Goal: Task Accomplishment & Management: Manage account settings

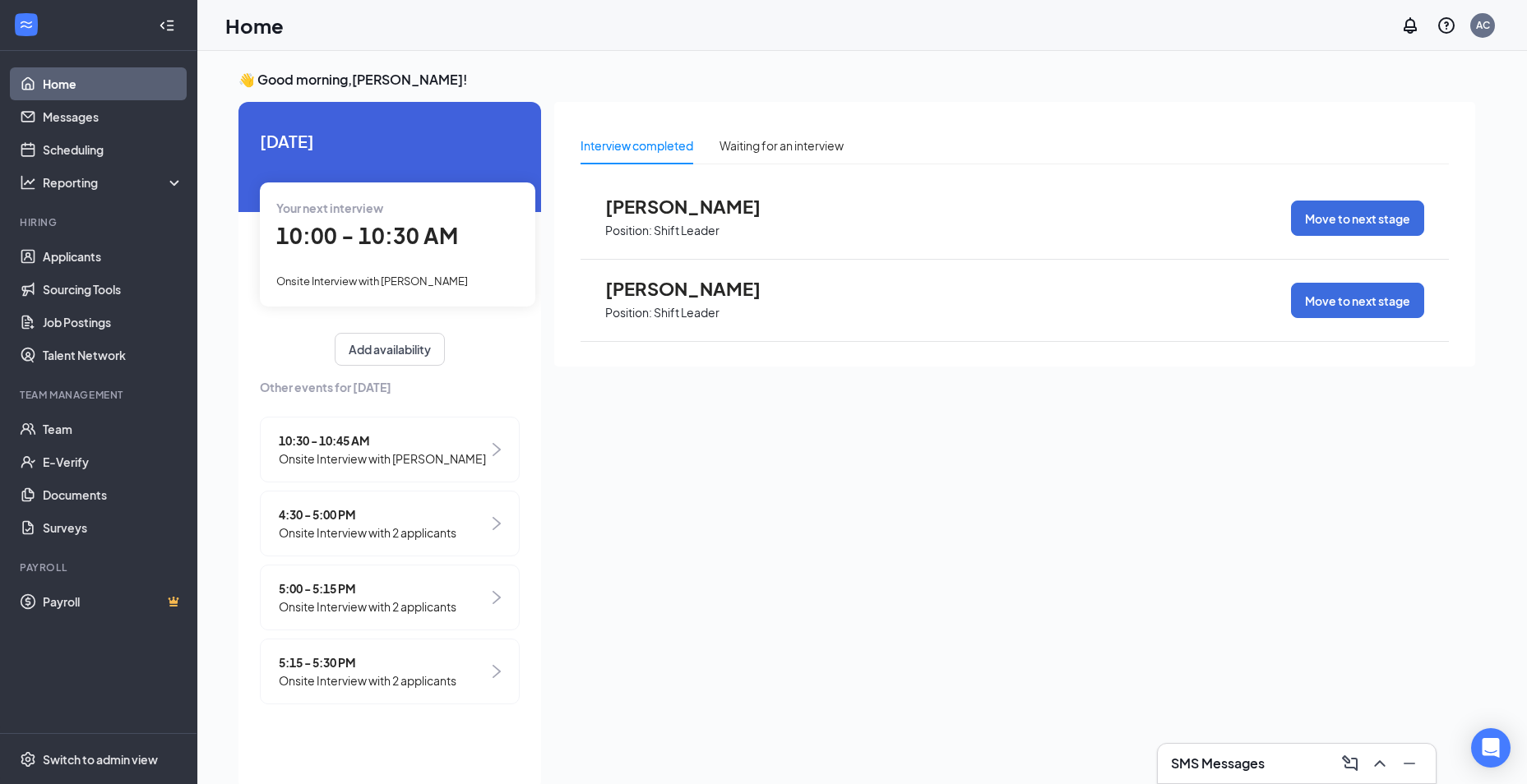
click at [398, 238] on span "10:00 - 10:30 AM" at bounding box center [367, 235] width 182 height 27
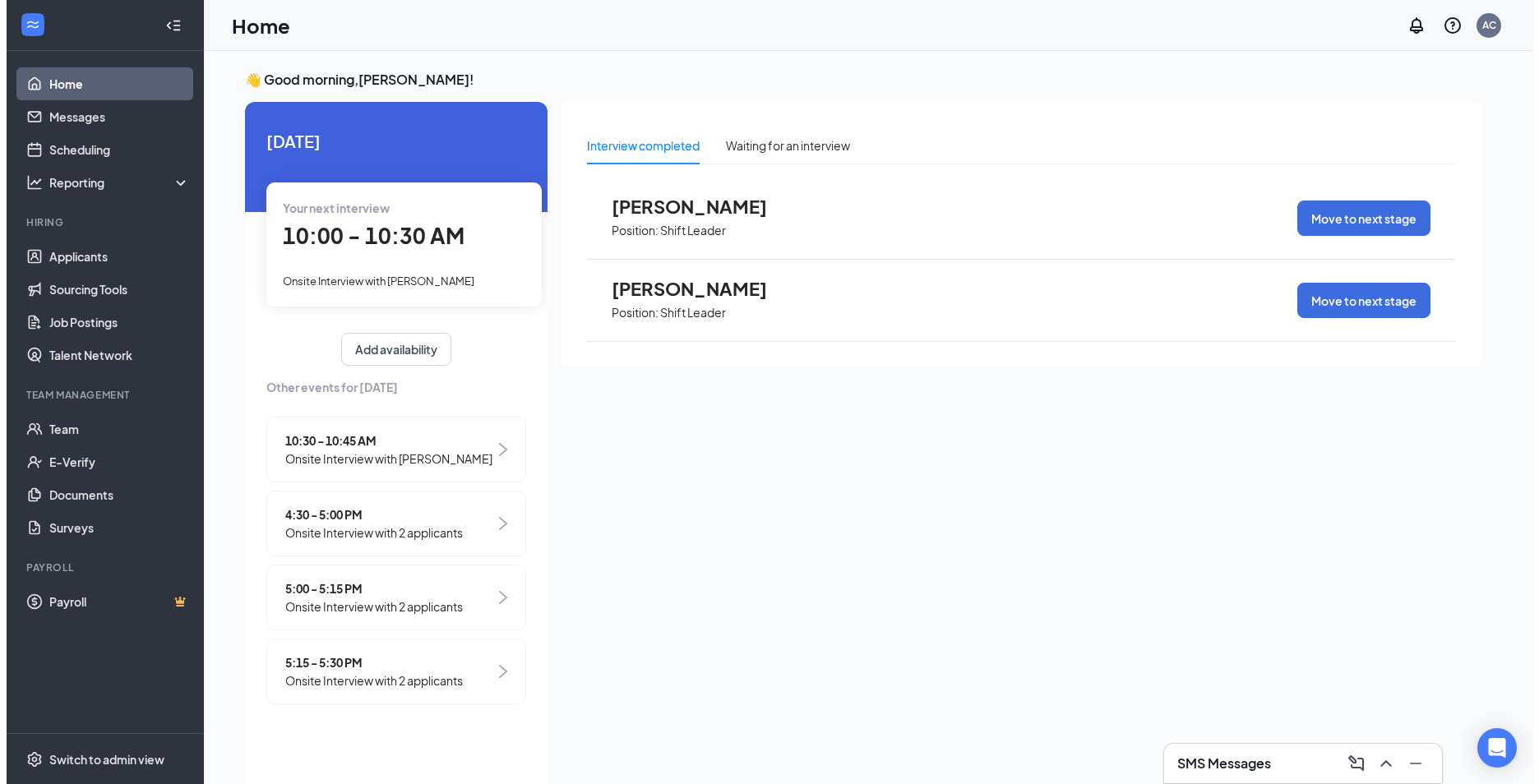
scroll to position [7, 0]
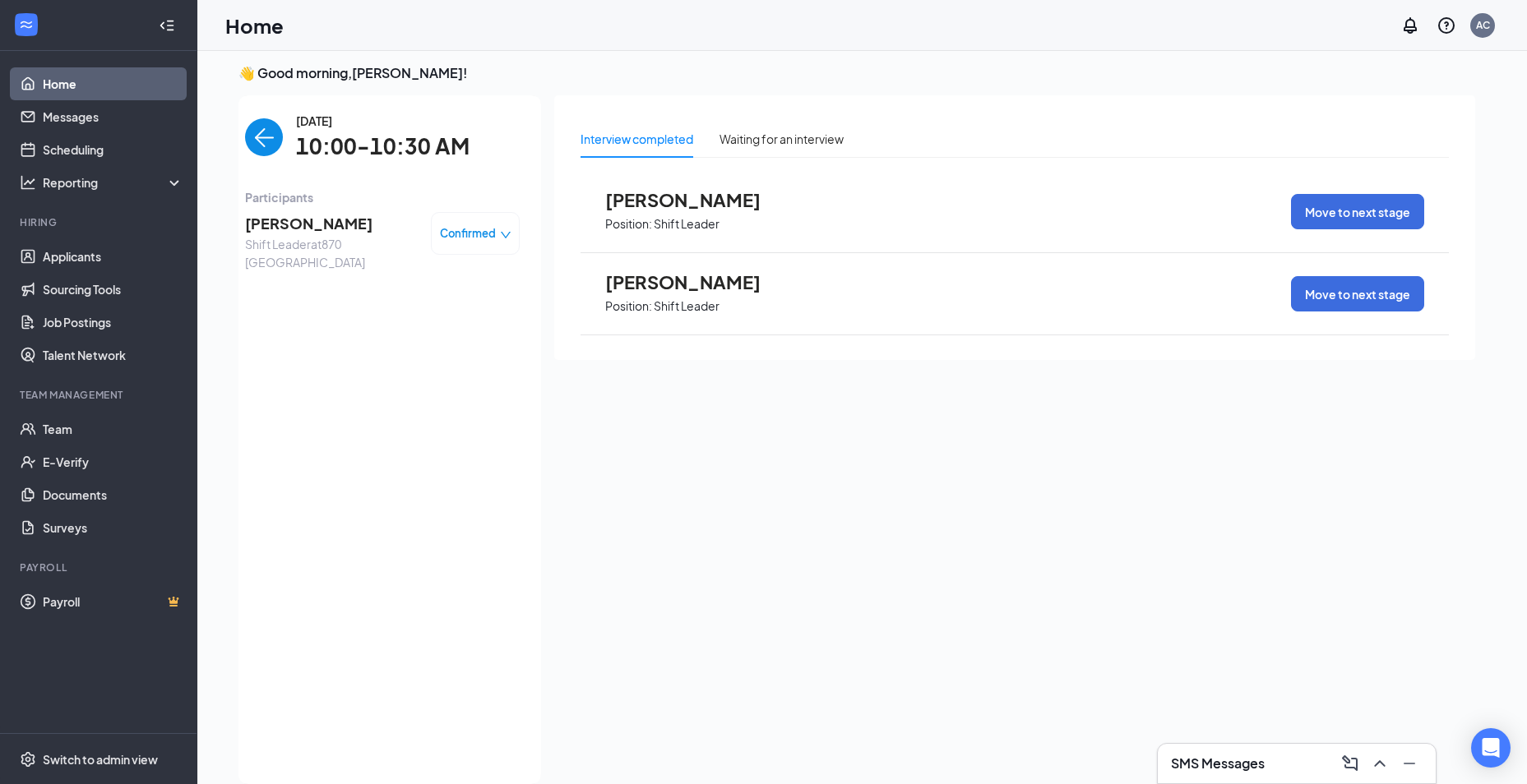
click at [274, 132] on img "back-button" at bounding box center [264, 137] width 38 height 38
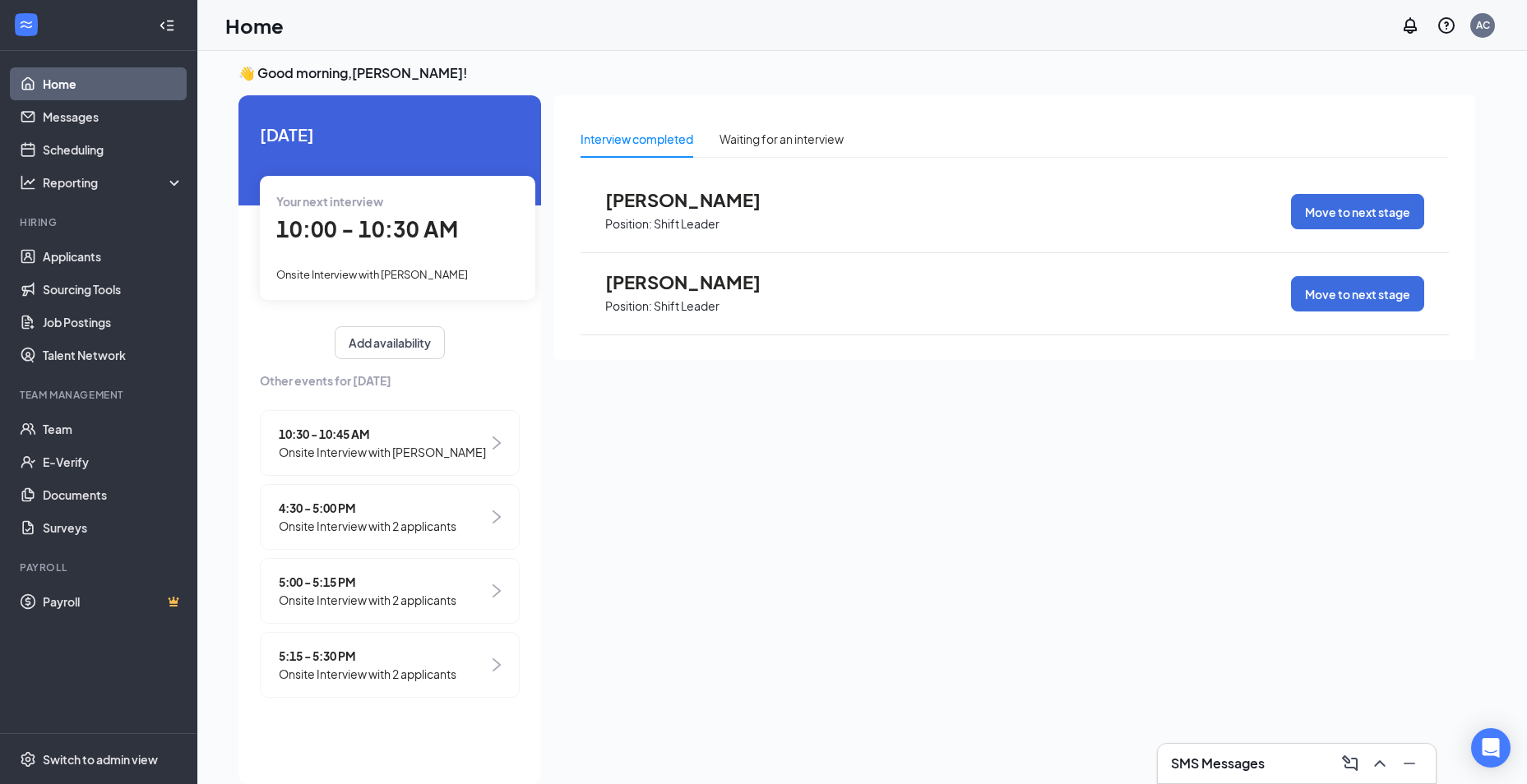
click at [344, 434] on span "10:30 - 10:45 AM" at bounding box center [382, 434] width 207 height 18
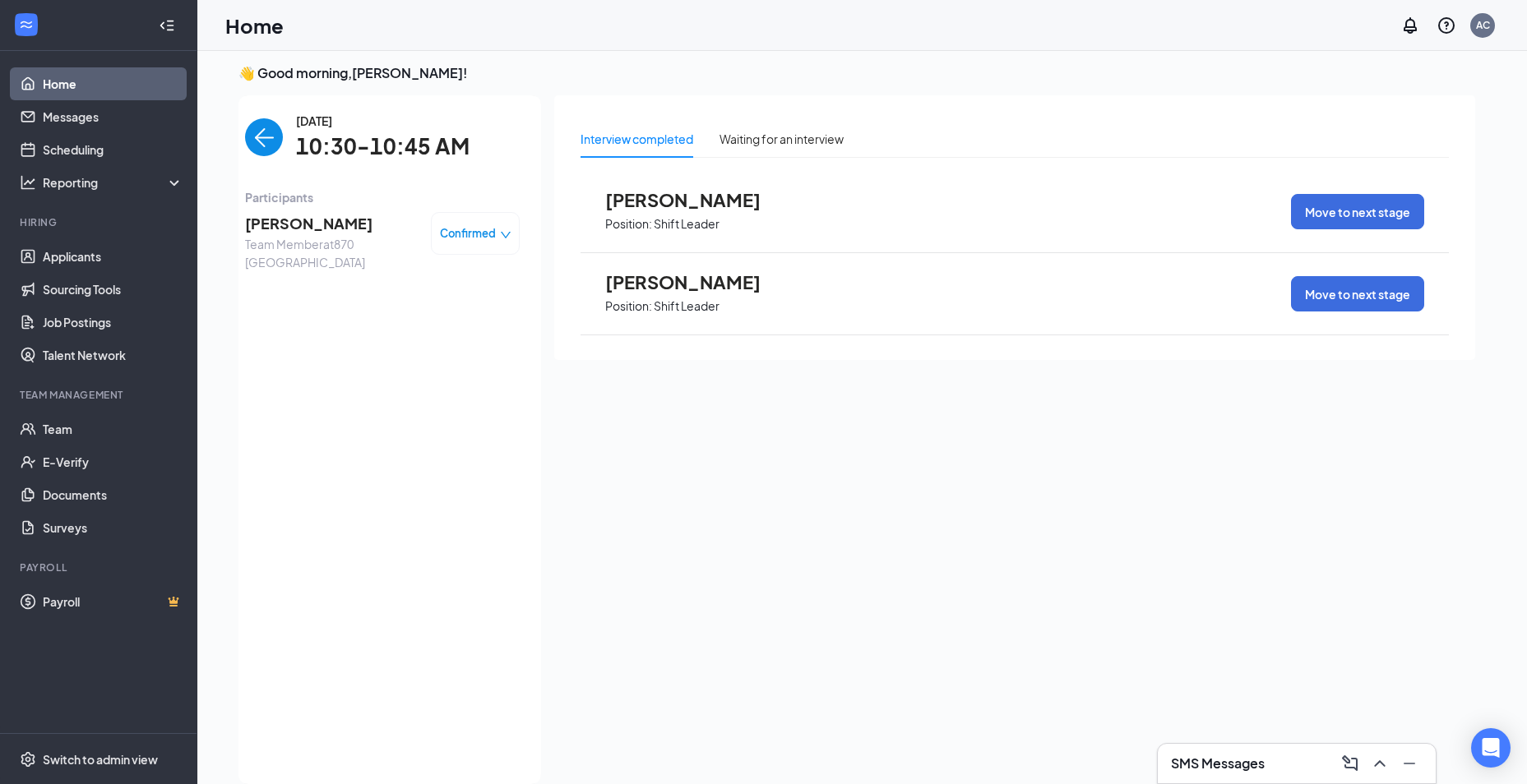
click at [280, 133] on img "back-button" at bounding box center [264, 137] width 38 height 38
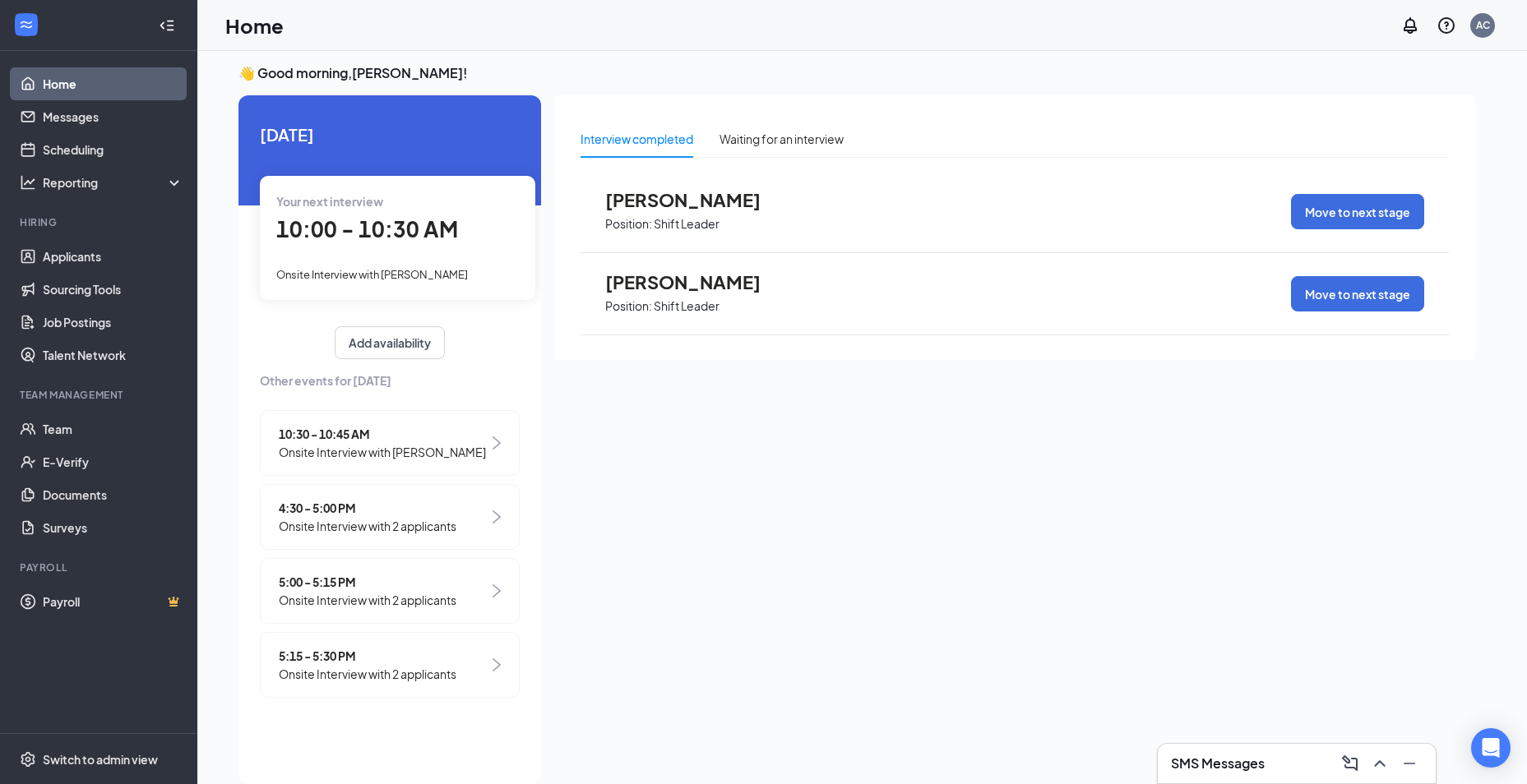
click at [354, 511] on span "4:30 - 5:00 PM" at bounding box center [368, 508] width 178 height 18
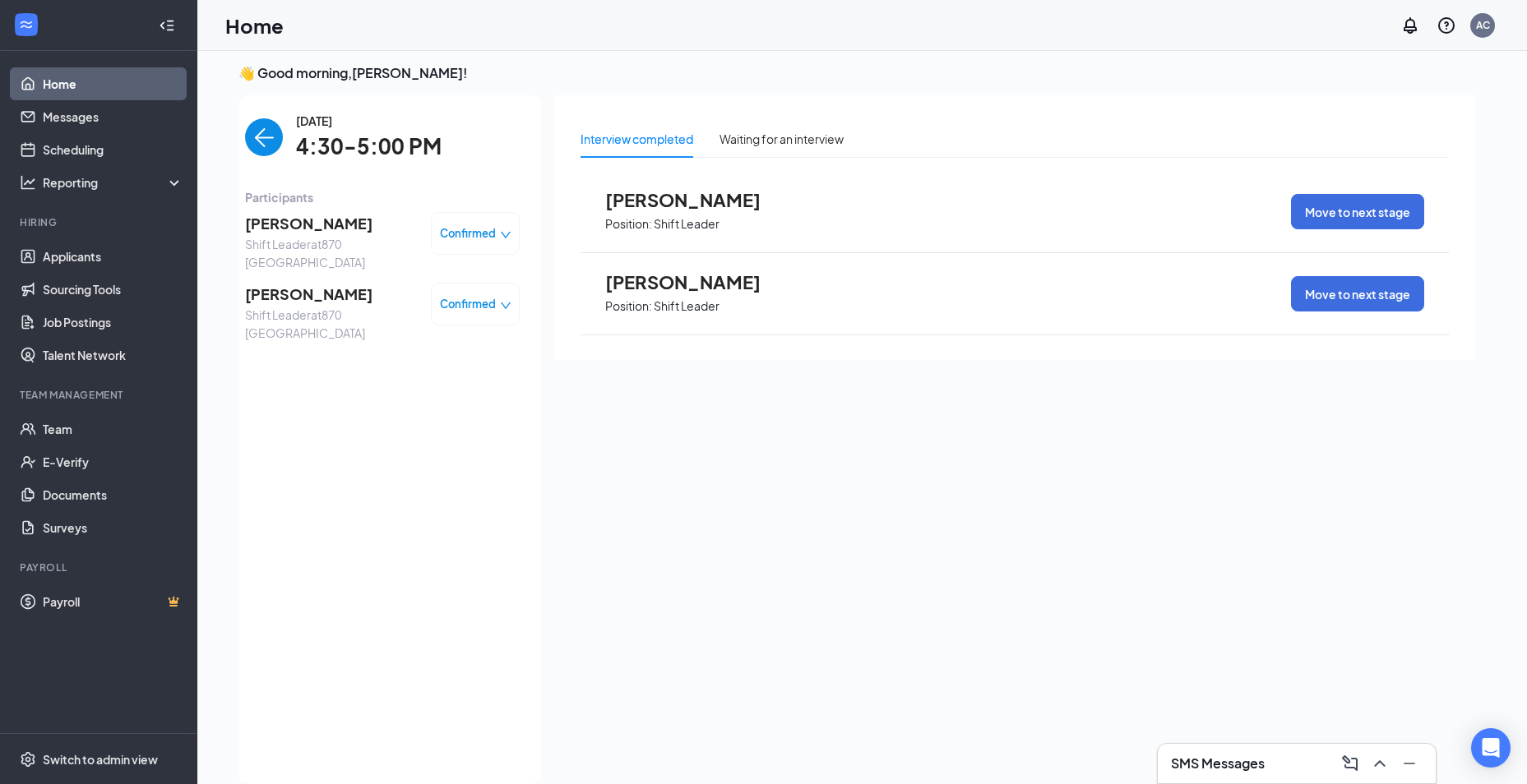
click at [272, 135] on img "back-button" at bounding box center [264, 137] width 38 height 38
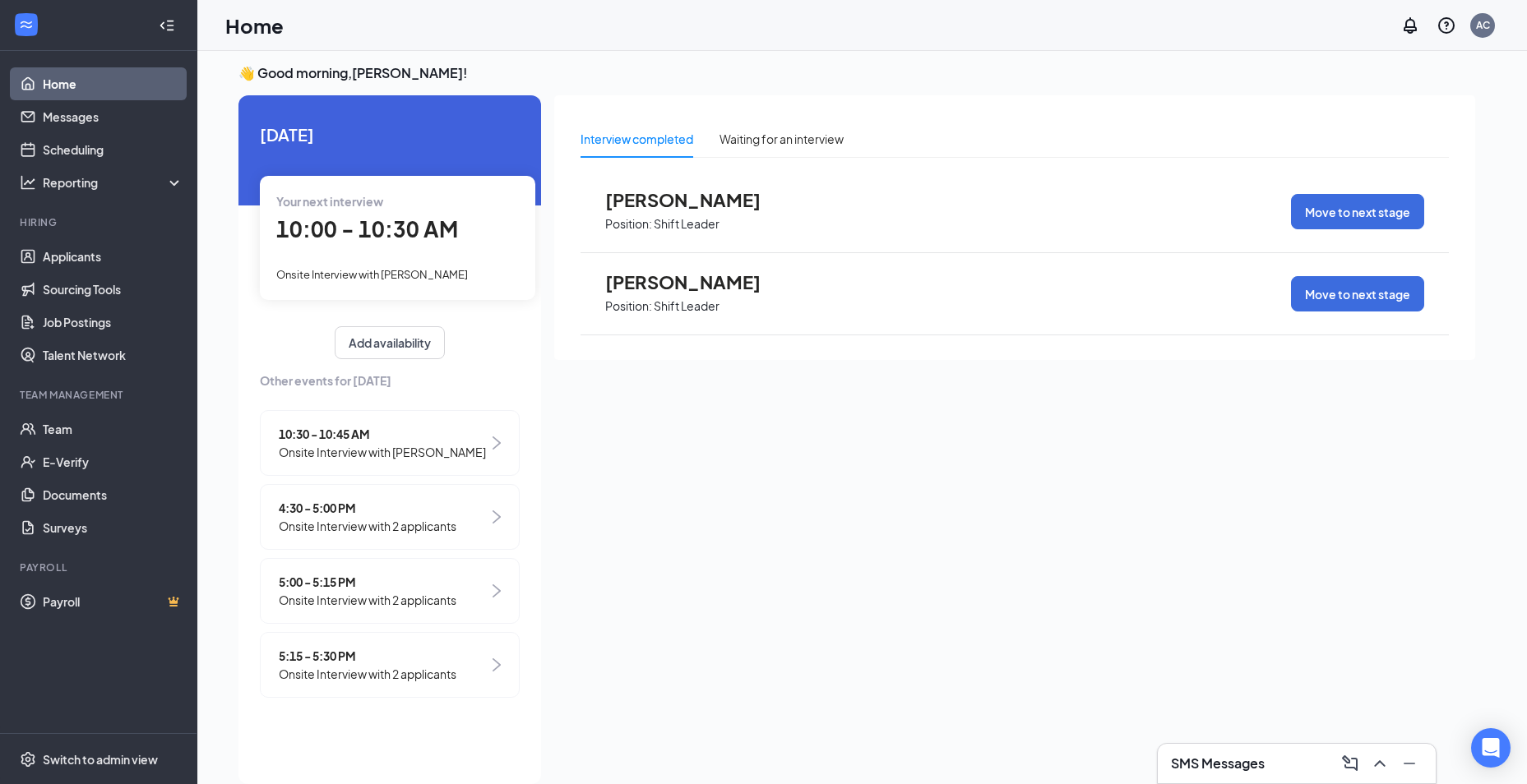
click at [396, 594] on span "Onsite Interview with 2 applicants" at bounding box center [368, 600] width 178 height 18
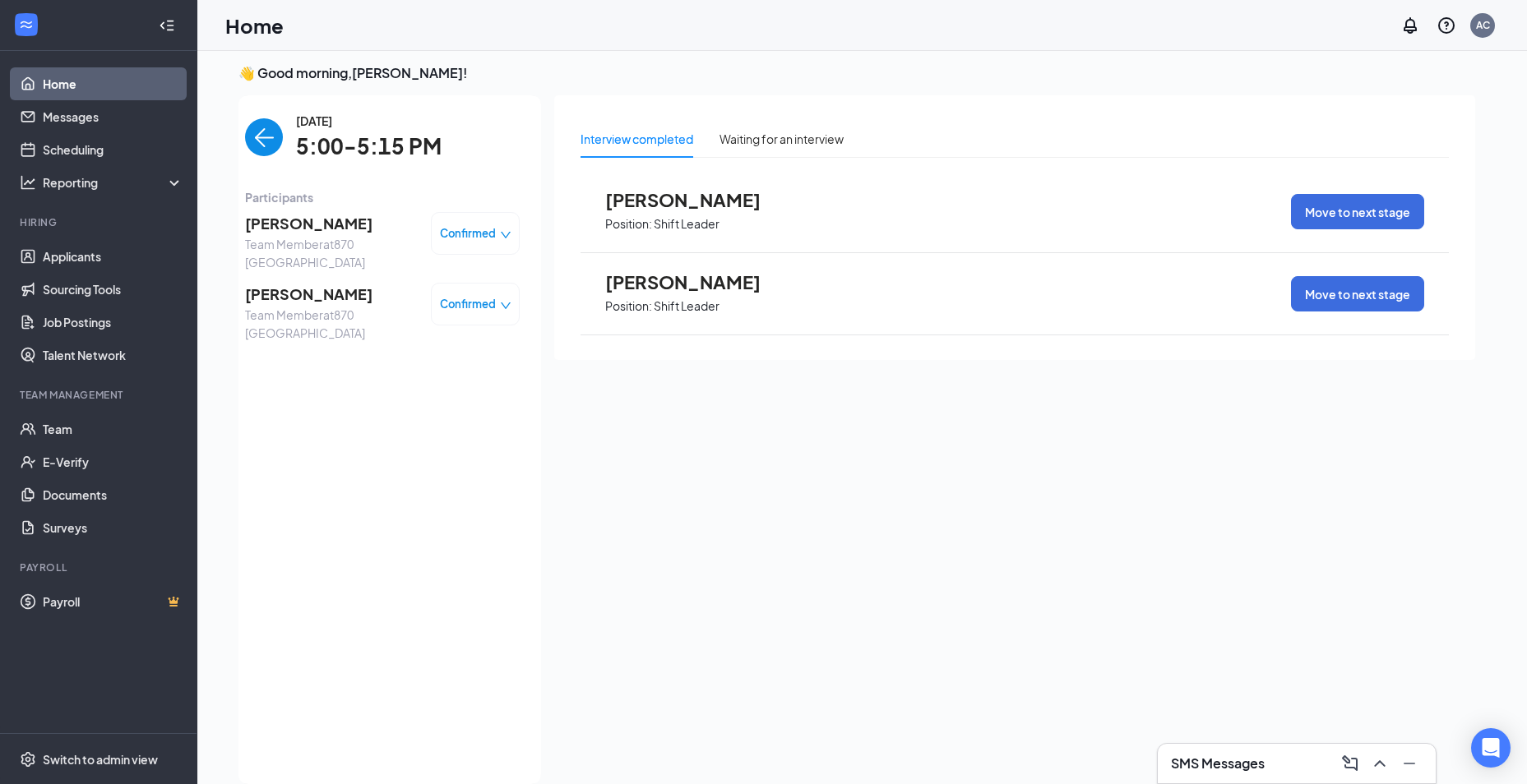
click at [258, 121] on img "back-button" at bounding box center [264, 137] width 38 height 38
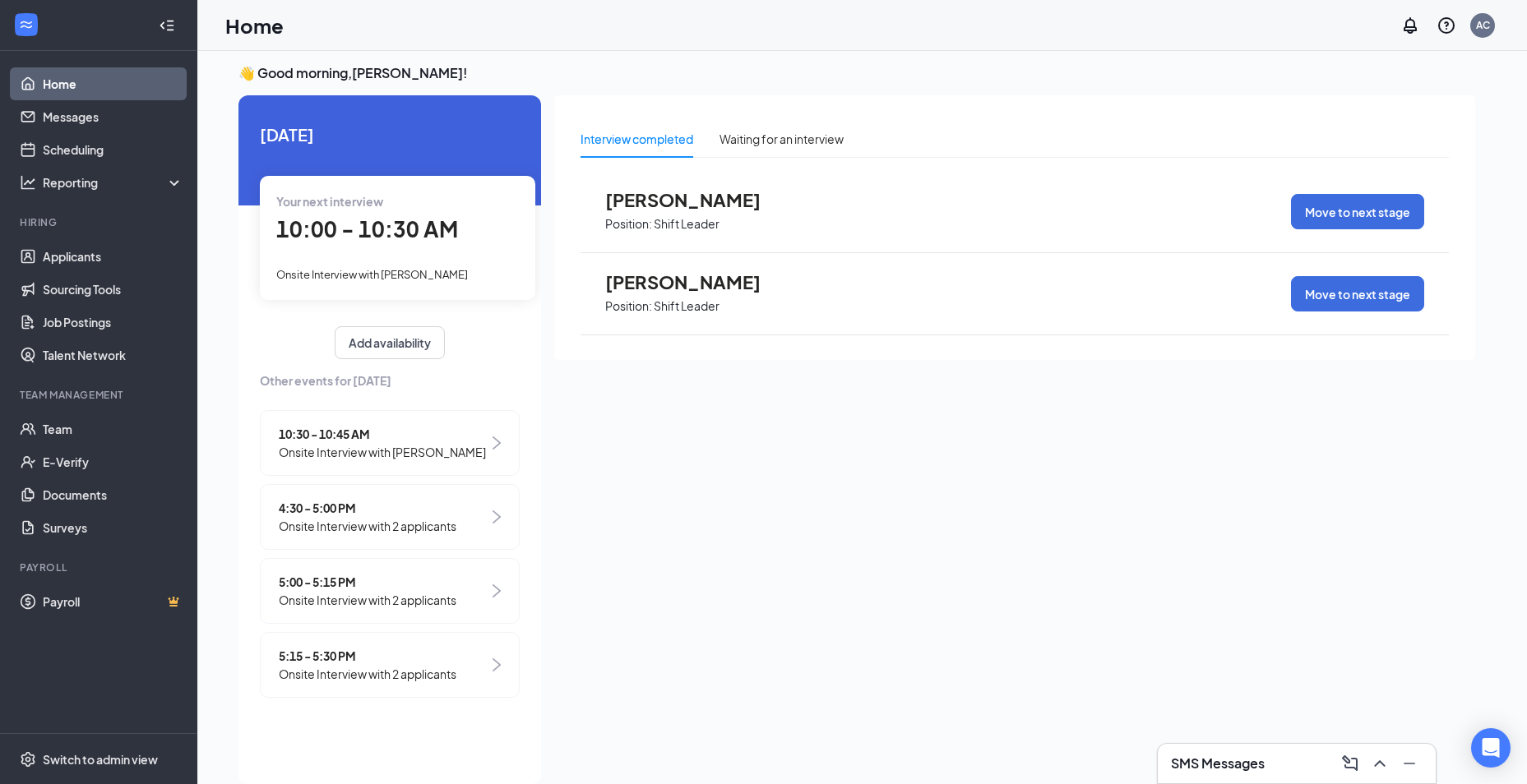
click at [303, 667] on span "Onsite Interview with 2 applicants" at bounding box center [368, 674] width 178 height 18
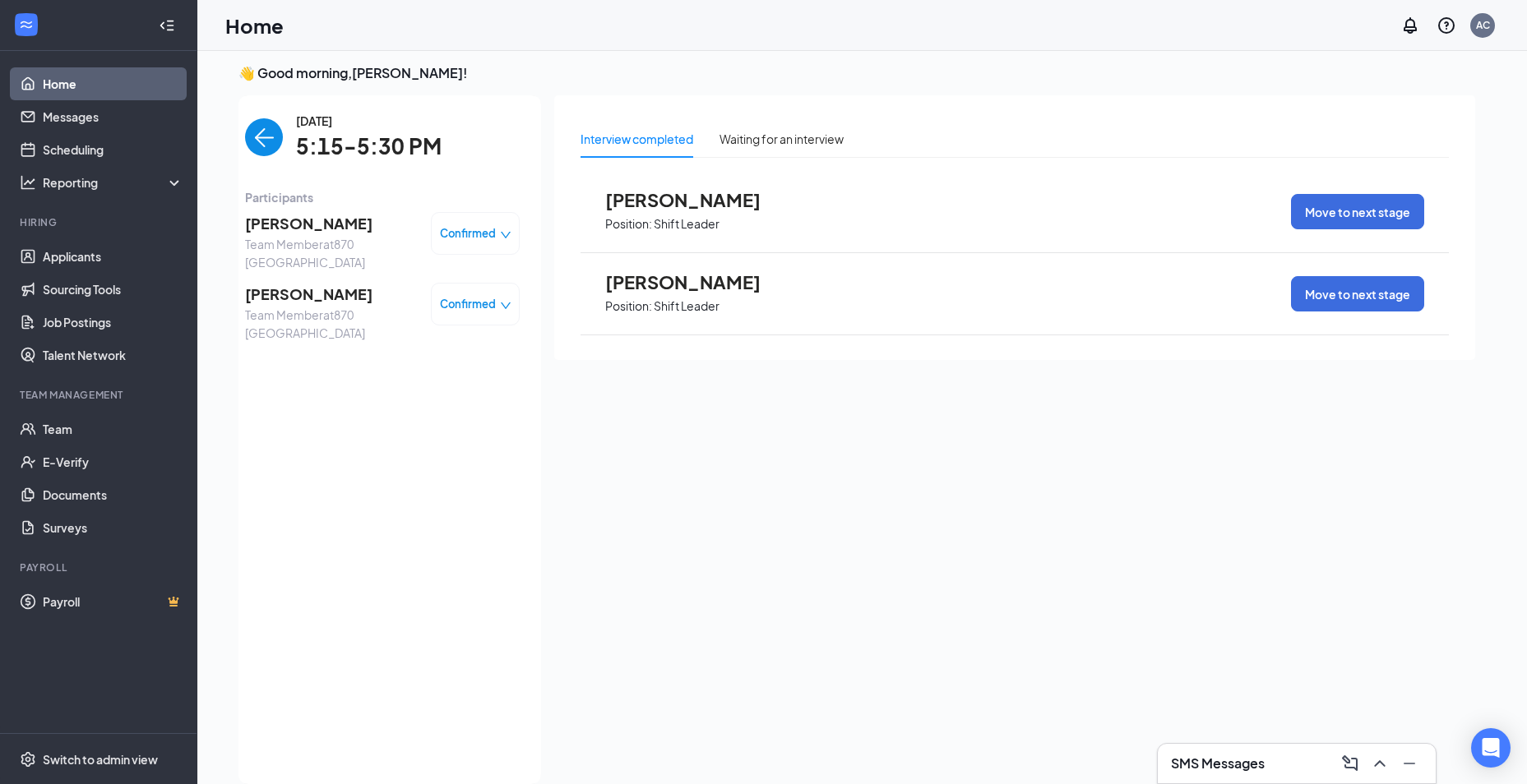
click at [328, 283] on span "[PERSON_NAME]" at bounding box center [331, 294] width 173 height 23
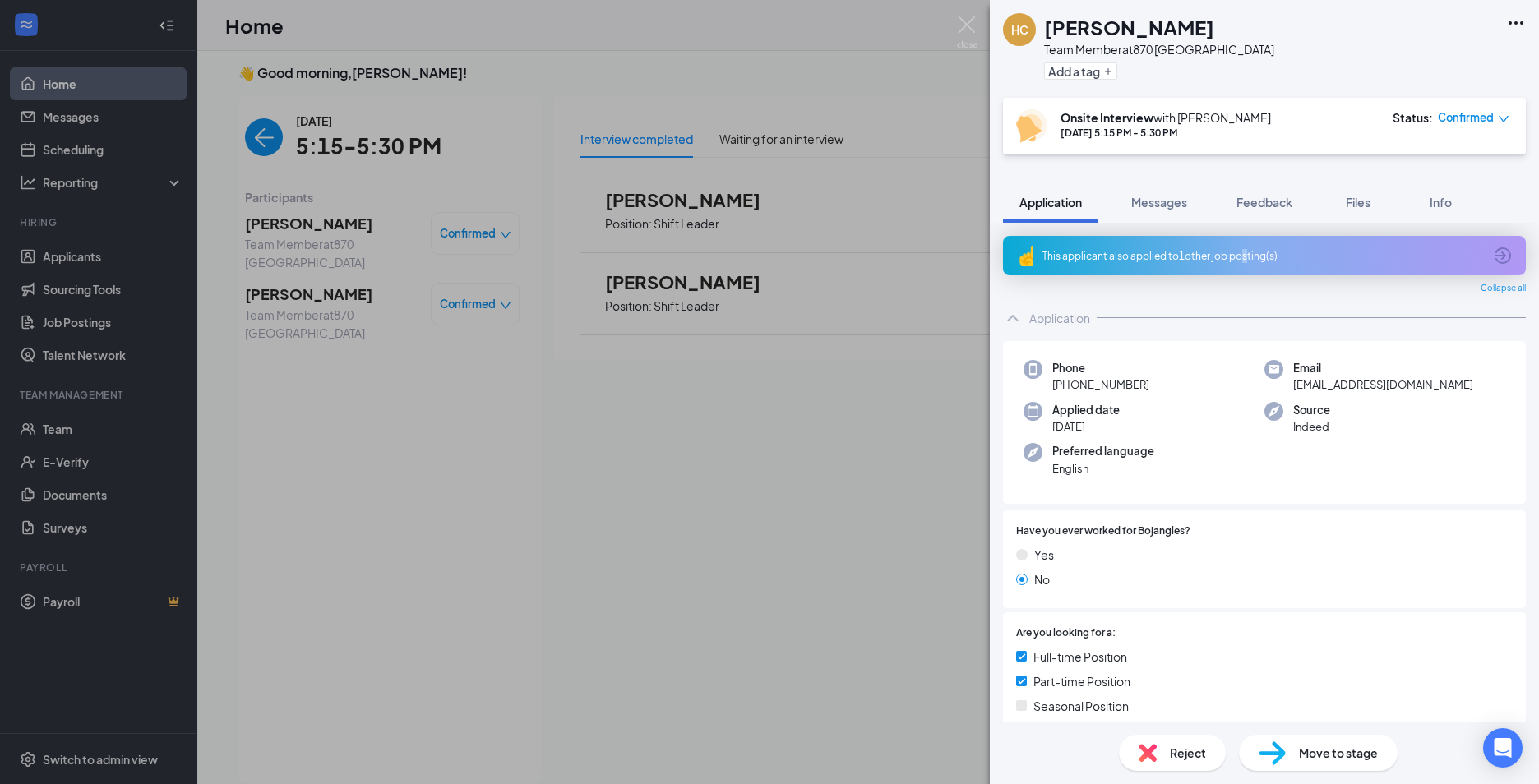
click at [1242, 240] on div "This applicant also applied to 1 other job posting(s)" at bounding box center [1264, 255] width 523 height 39
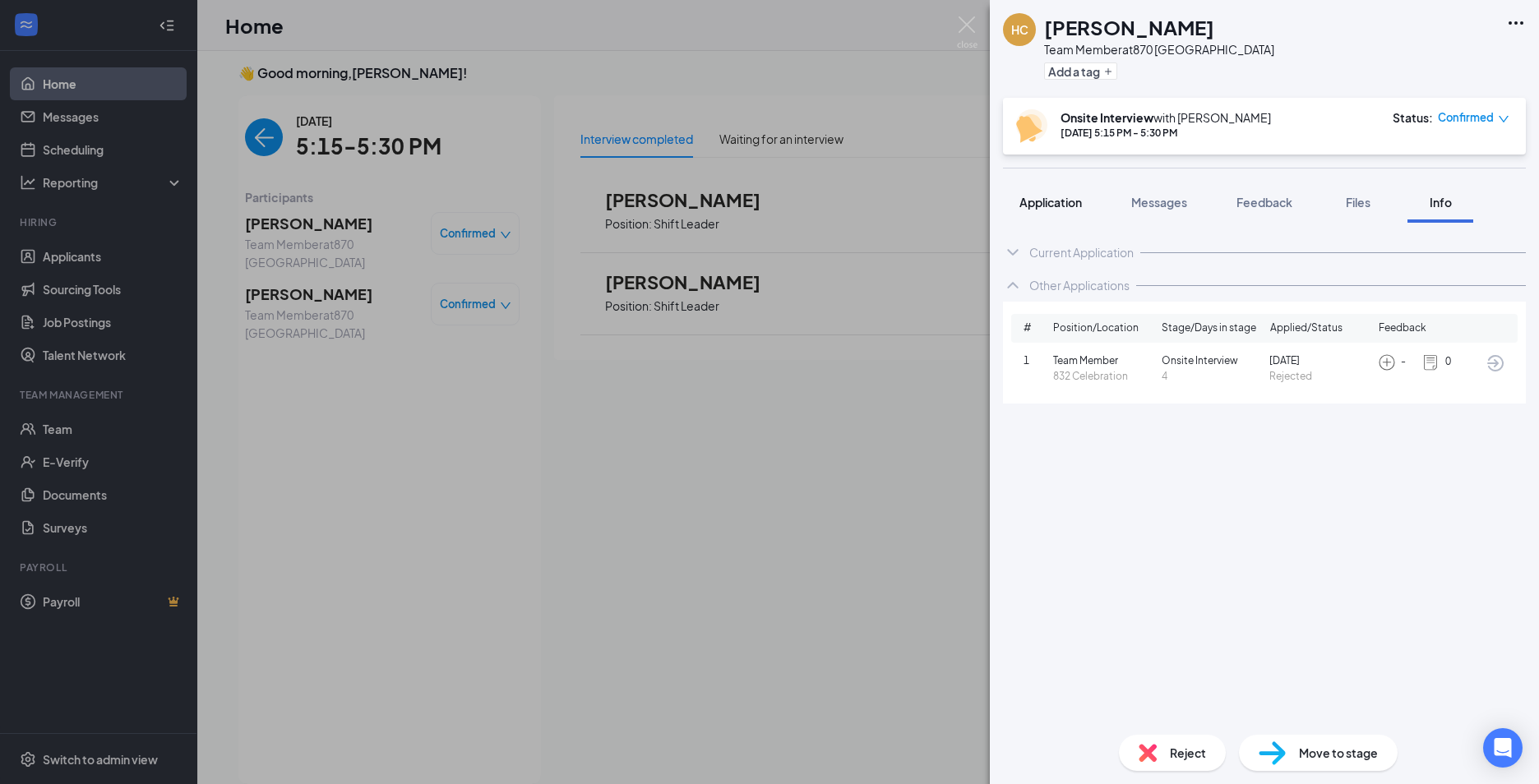
click at [1049, 205] on span "Application" at bounding box center [1051, 202] width 62 height 15
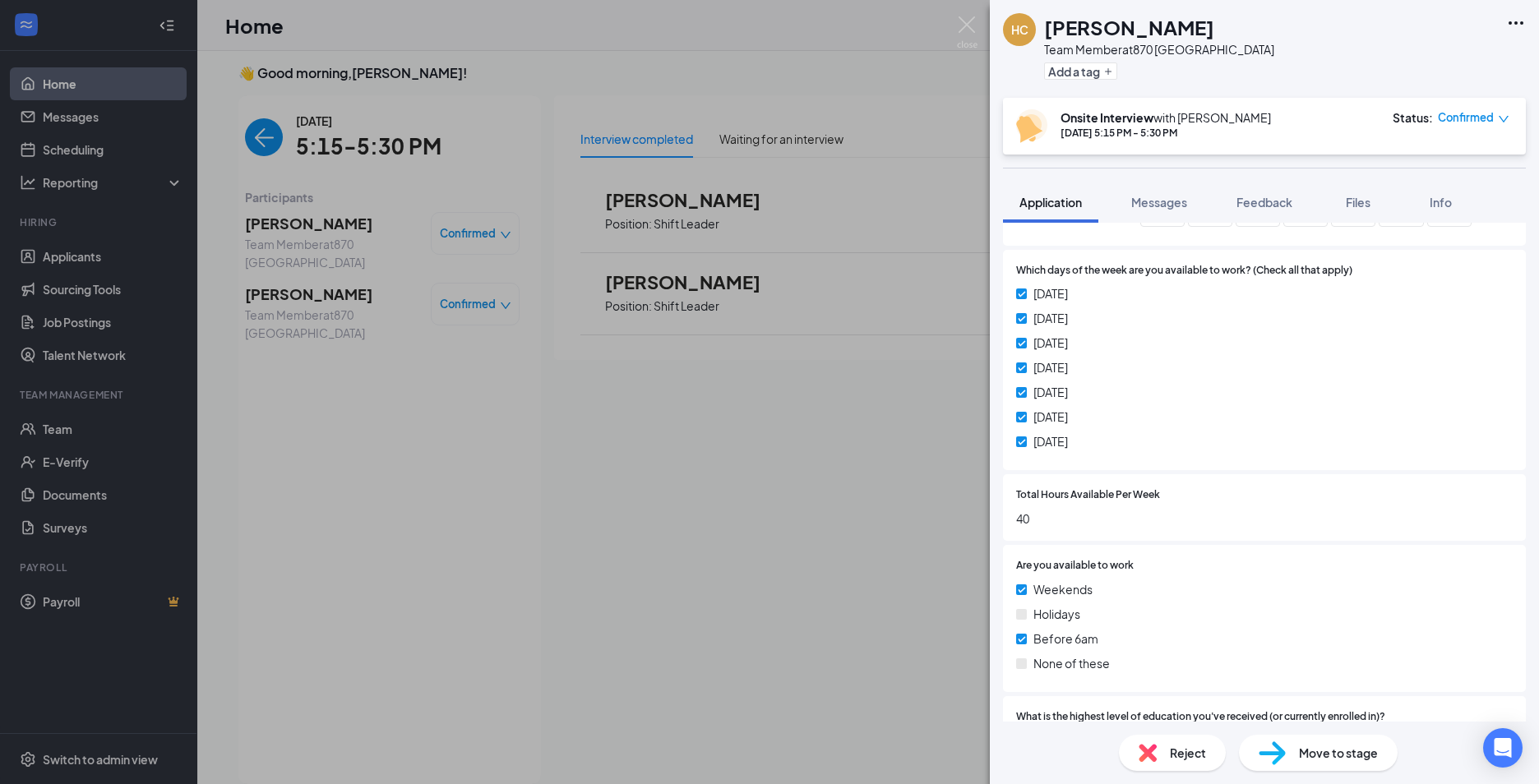
scroll to position [468, 0]
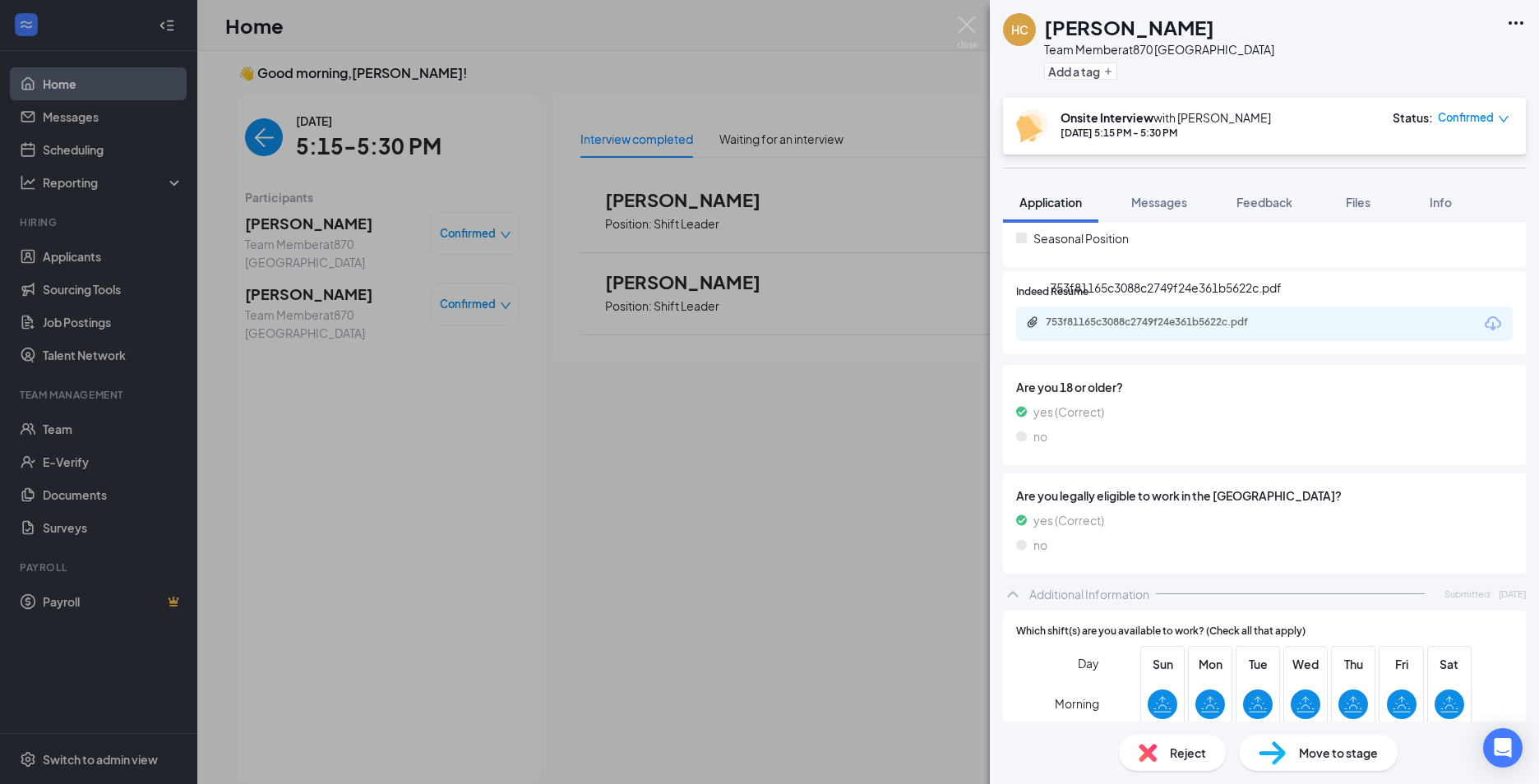
click at [1175, 316] on div "753f81165c3088c2749f24e361b5622c.pdf" at bounding box center [1161, 322] width 230 height 13
drag, startPoint x: 264, startPoint y: 455, endPoint x: 489, endPoint y: 339, distance: 253.4
click at [264, 453] on div "HC [PERSON_NAME] Team Member at 870 Darlington Add a tag Onsite Interview with …" at bounding box center [769, 392] width 1539 height 784
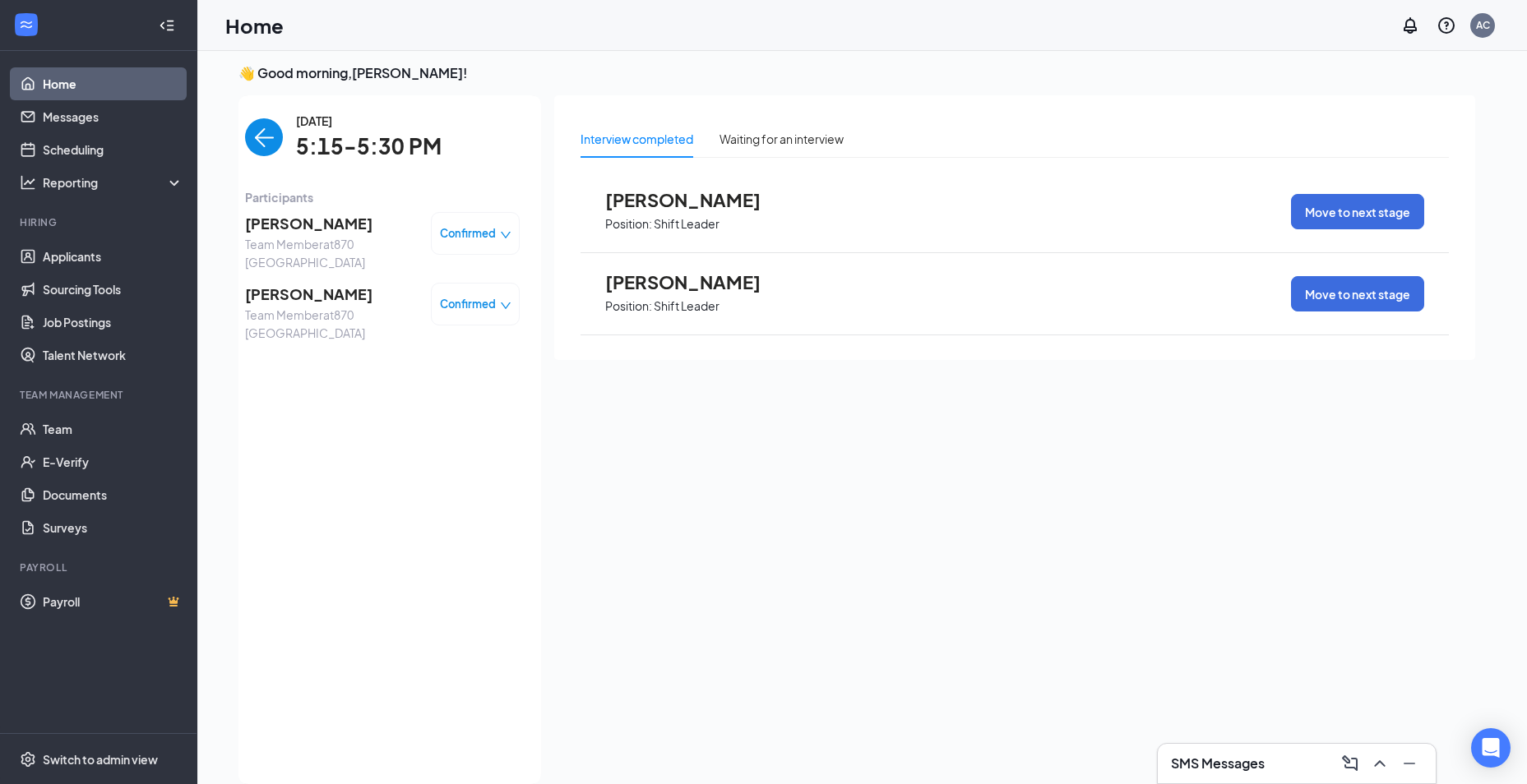
click at [302, 215] on span "[PERSON_NAME]" at bounding box center [331, 223] width 173 height 23
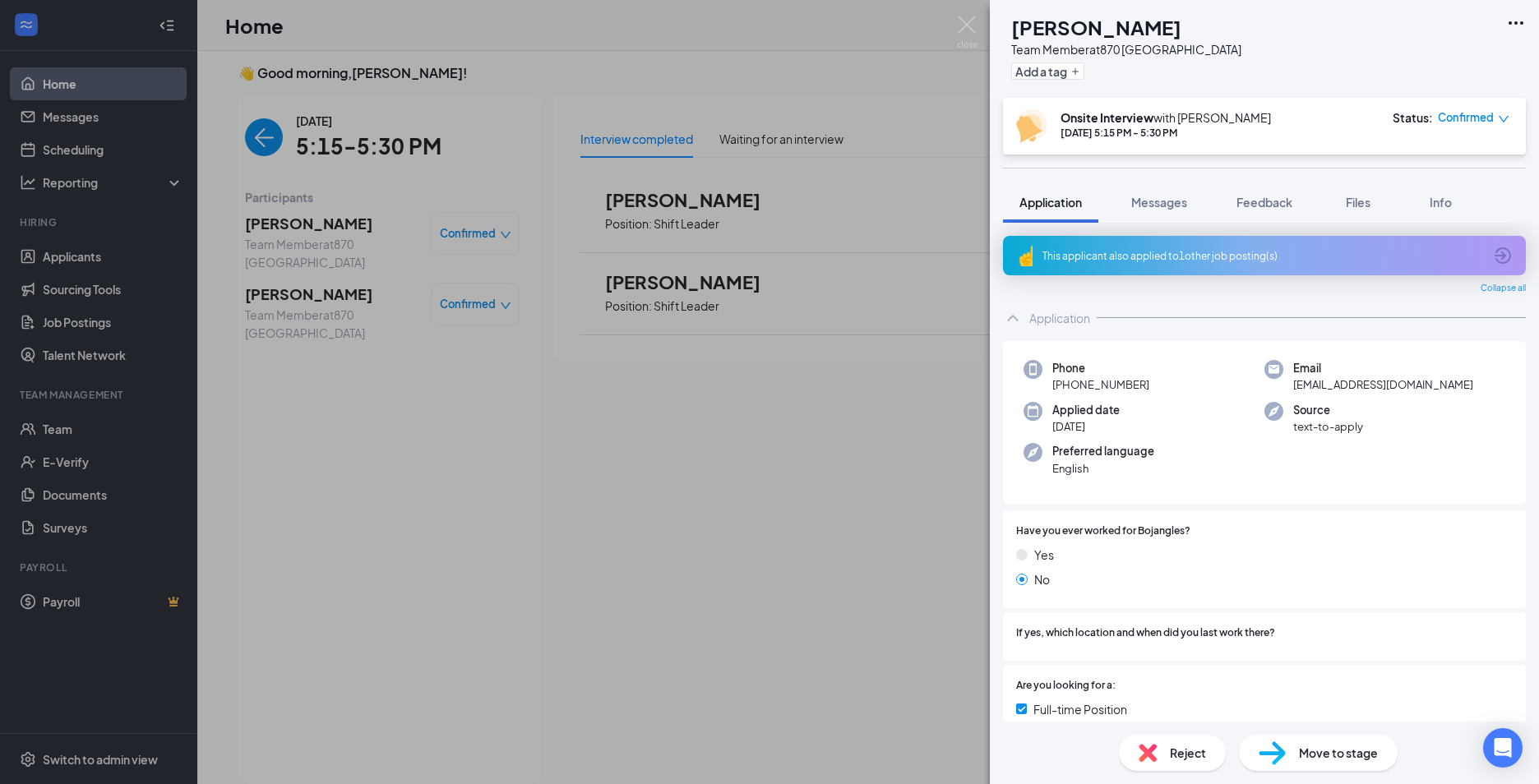
click at [1254, 258] on div "This applicant also applied to 1 other job posting(s)" at bounding box center [1263, 256] width 441 height 14
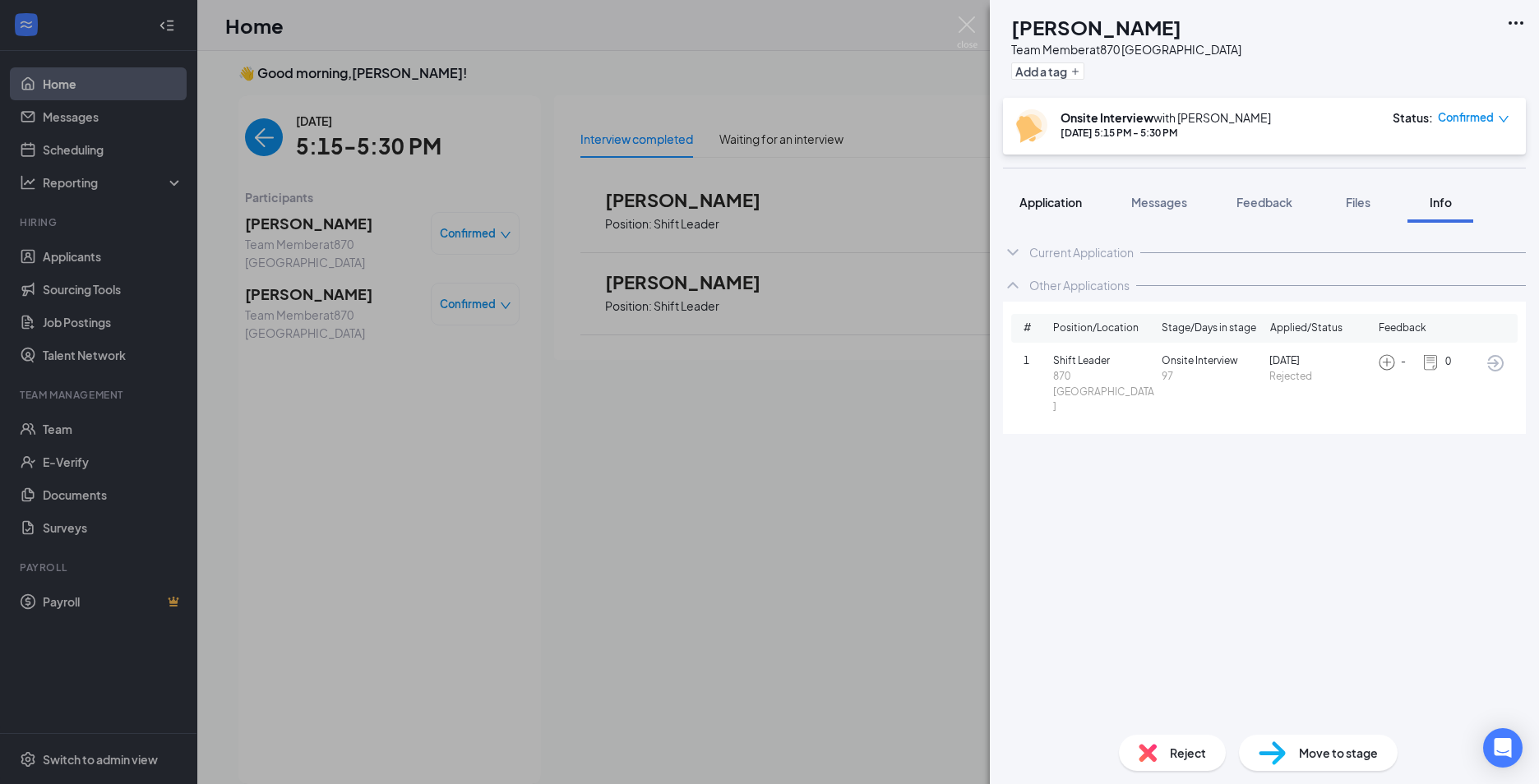
click at [1052, 201] on span "Application" at bounding box center [1051, 202] width 62 height 15
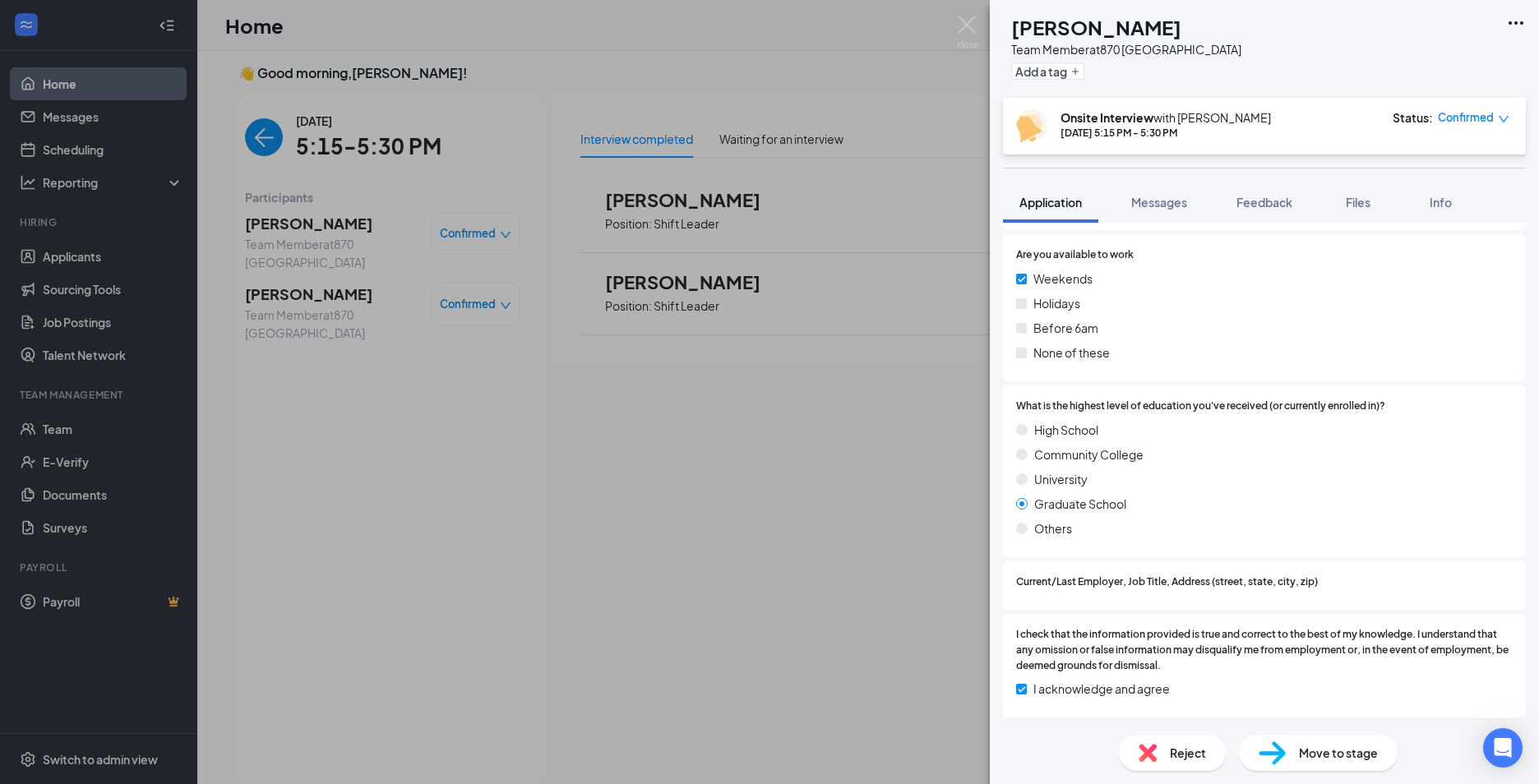
scroll to position [1203, 0]
